Goal: Task Accomplishment & Management: Manage account settings

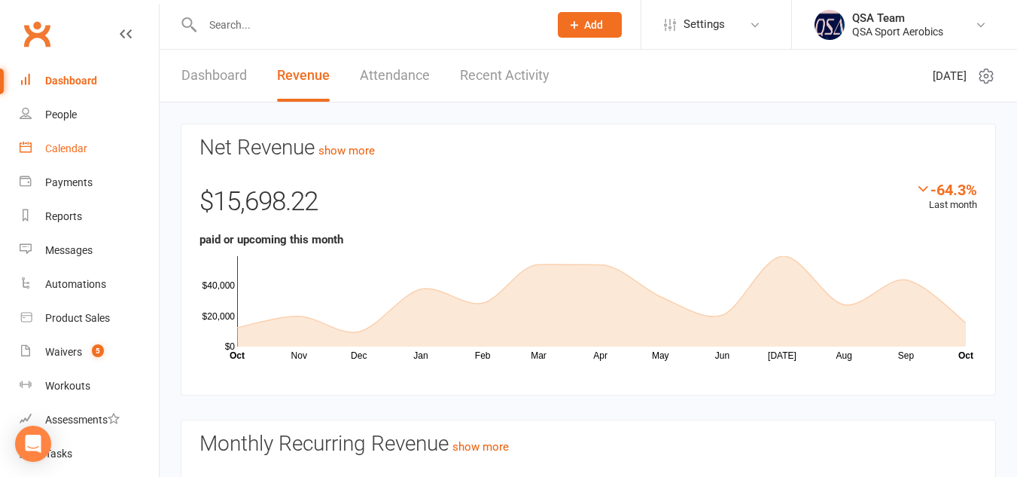
click at [81, 145] on div "Calendar" at bounding box center [66, 148] width 42 height 12
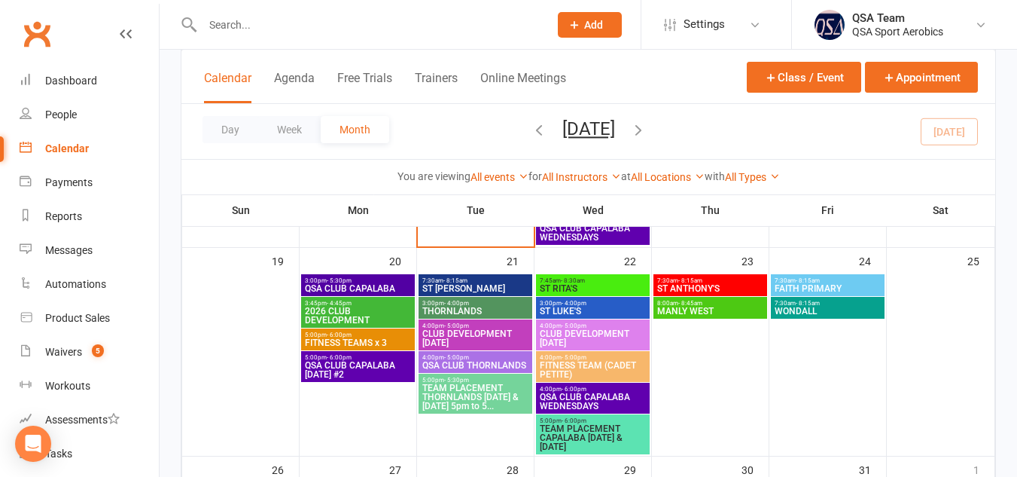
scroll to position [515, 0]
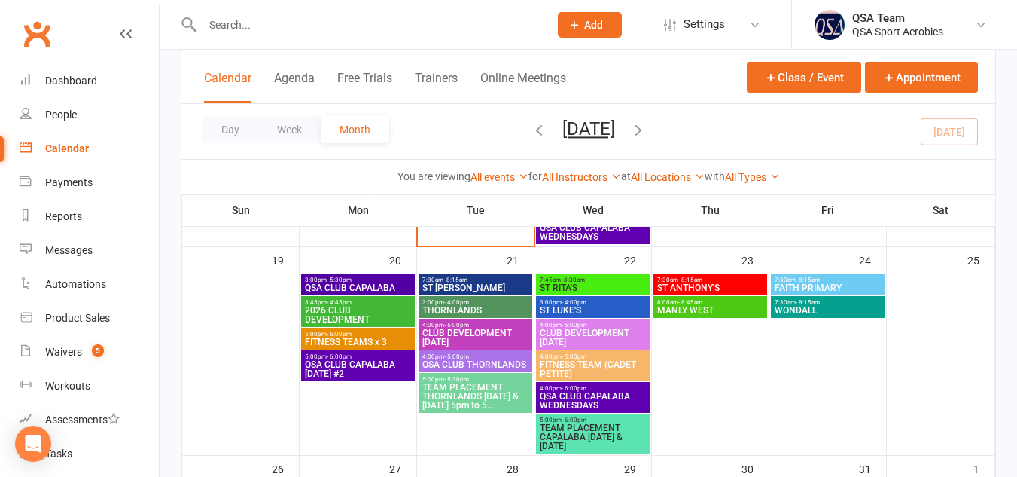
click at [577, 428] on span "TEAM PLACEMENT CAPALABA [DATE] & [DATE]" at bounding box center [593, 436] width 108 height 27
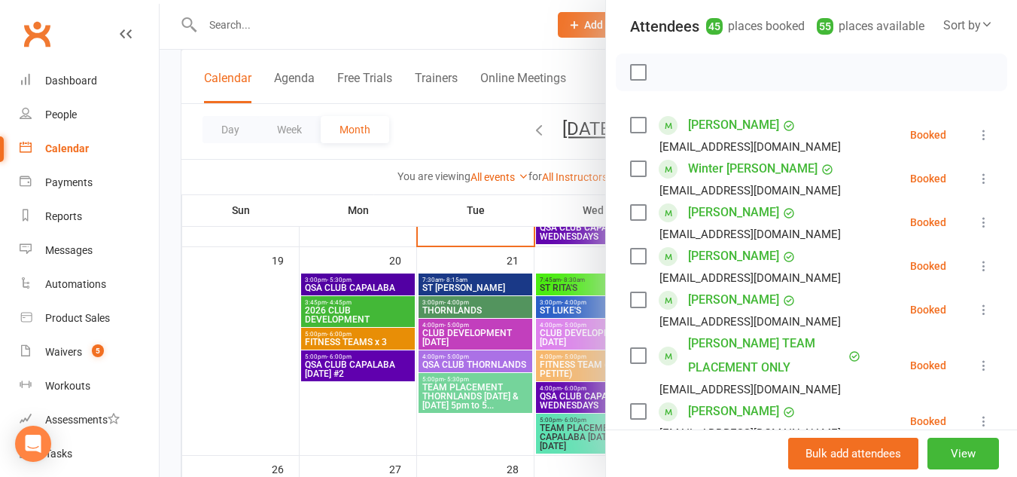
scroll to position [0, 0]
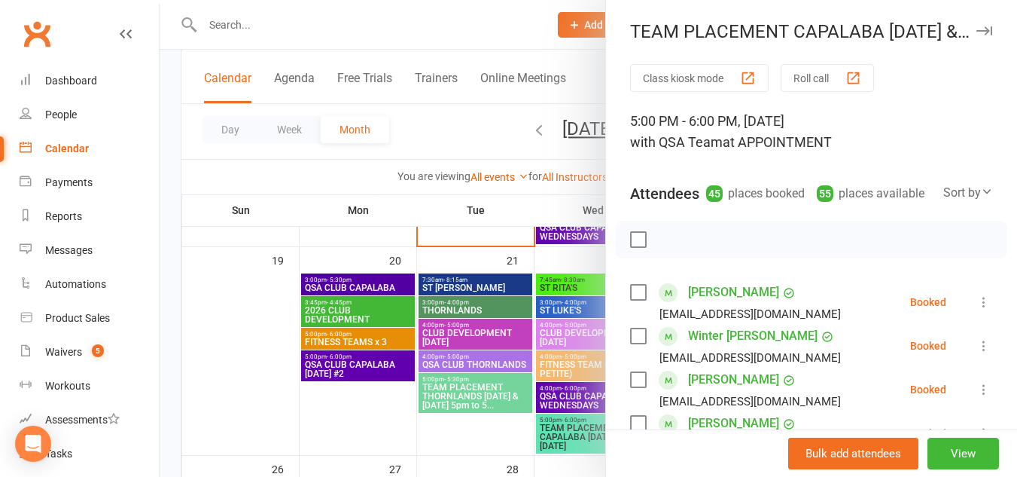
click at [977, 26] on icon "button" at bounding box center [985, 30] width 16 height 9
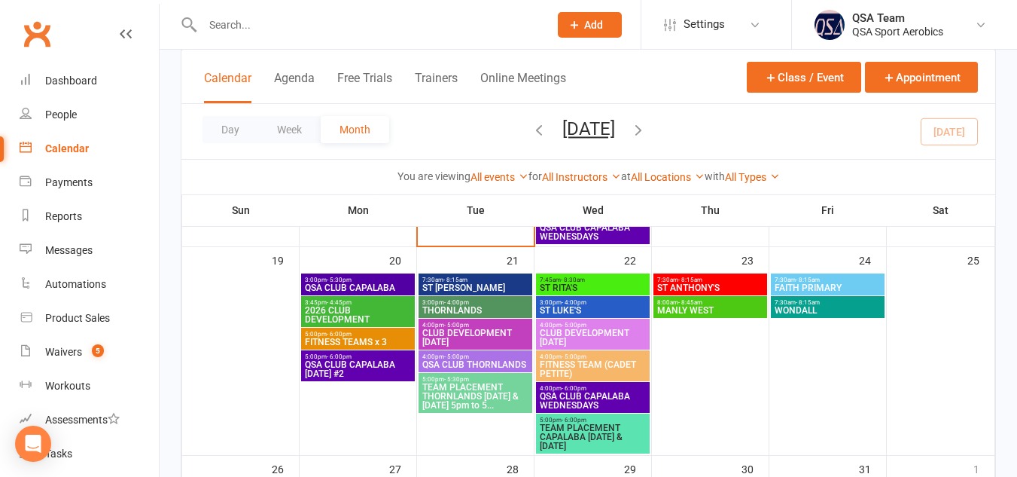
click at [475, 393] on span "TEAM PLACEMENT THORNLANDS [DATE] & [DATE] 5pm to 5..." at bounding box center [476, 396] width 108 height 27
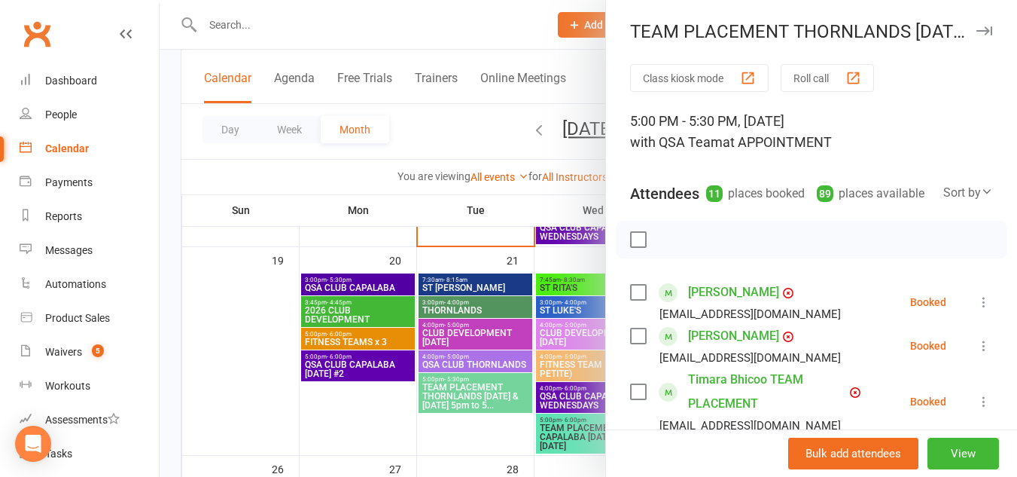
click at [977, 35] on icon "button" at bounding box center [985, 30] width 16 height 9
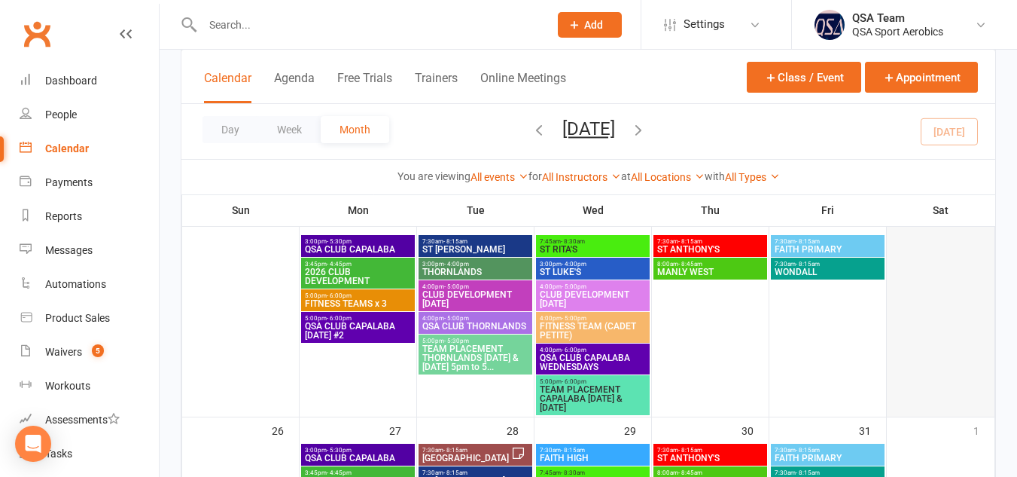
scroll to position [554, 0]
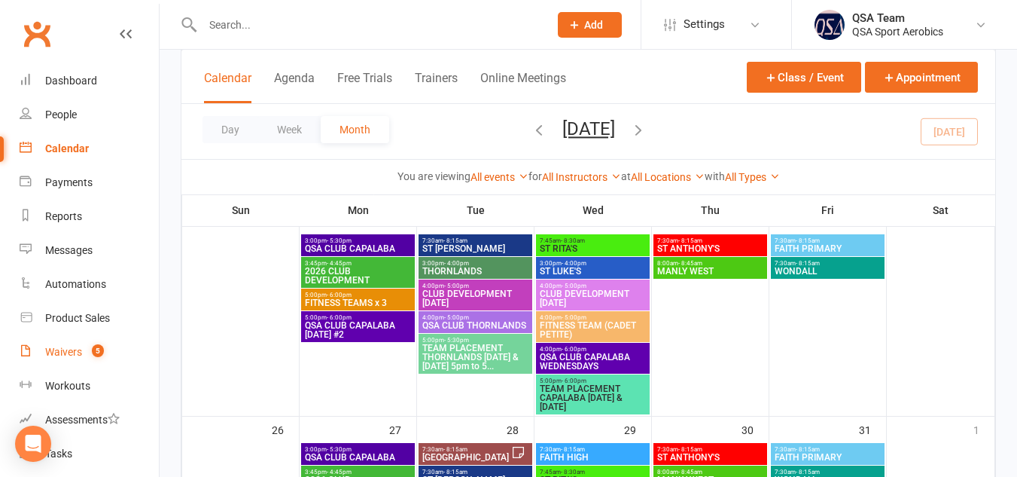
click at [68, 349] on div "Waivers" at bounding box center [63, 352] width 37 height 12
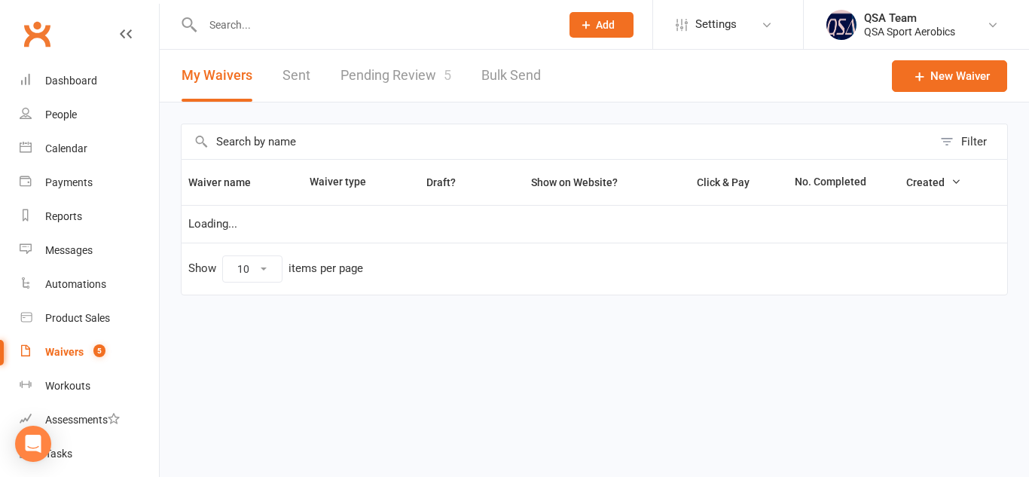
click at [420, 77] on link "Pending Review 5" at bounding box center [395, 76] width 111 height 52
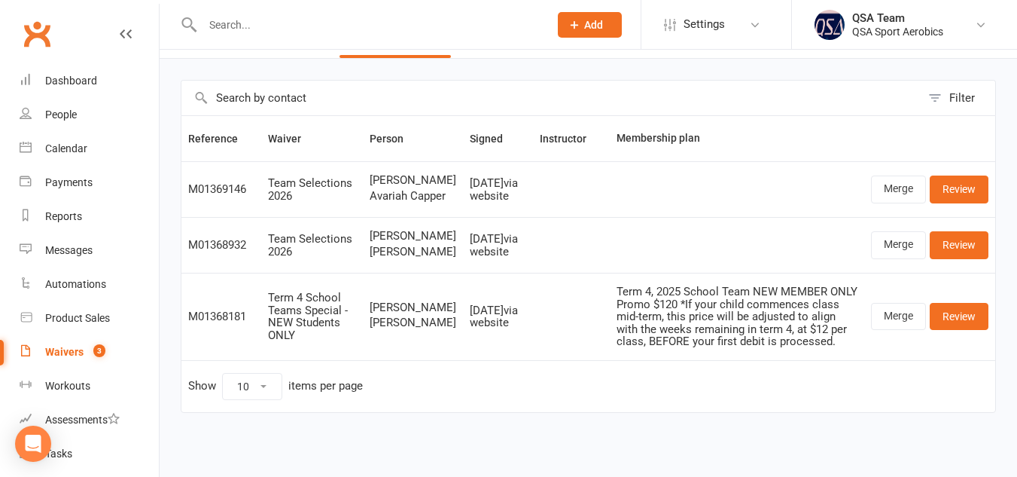
scroll to position [93, 0]
click at [965, 314] on link "Review" at bounding box center [959, 316] width 59 height 27
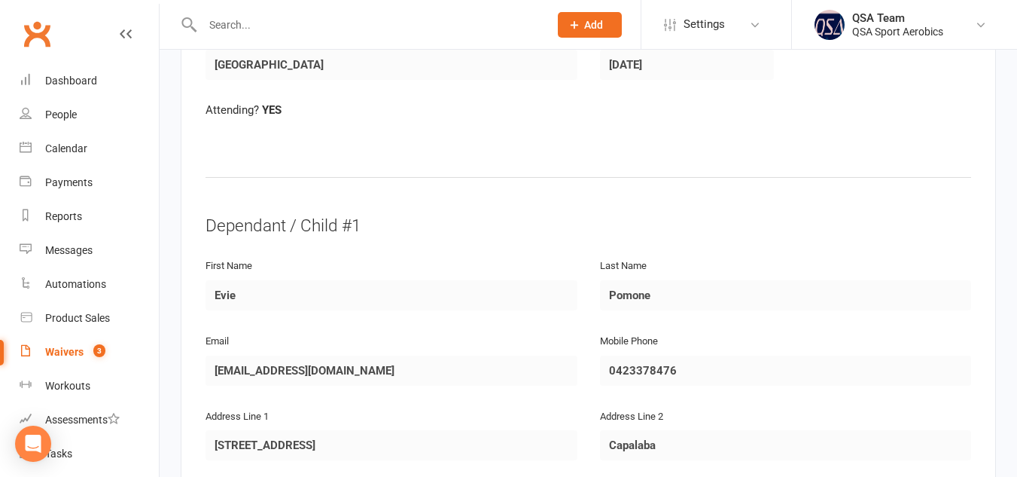
scroll to position [687, 0]
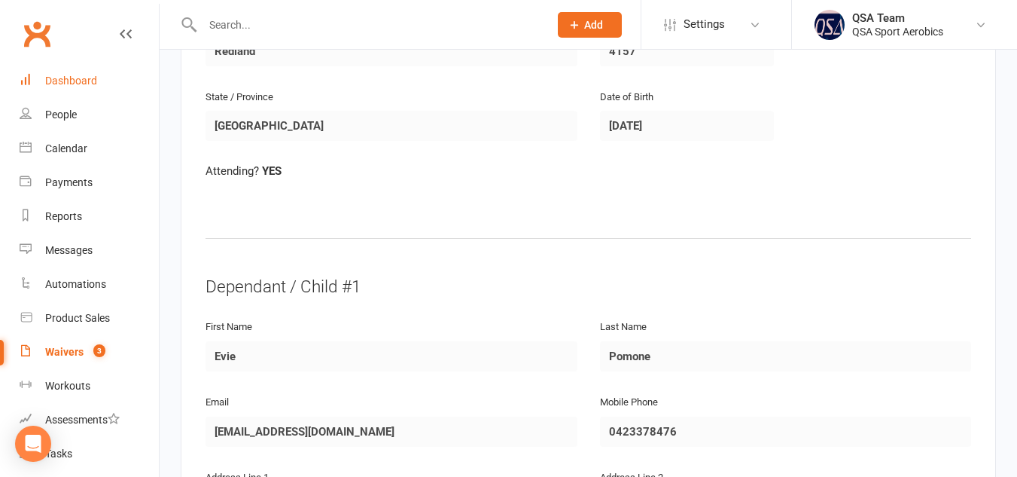
click at [71, 78] on div "Dashboard" at bounding box center [71, 81] width 52 height 12
